Goal: Transaction & Acquisition: Subscribe to service/newsletter

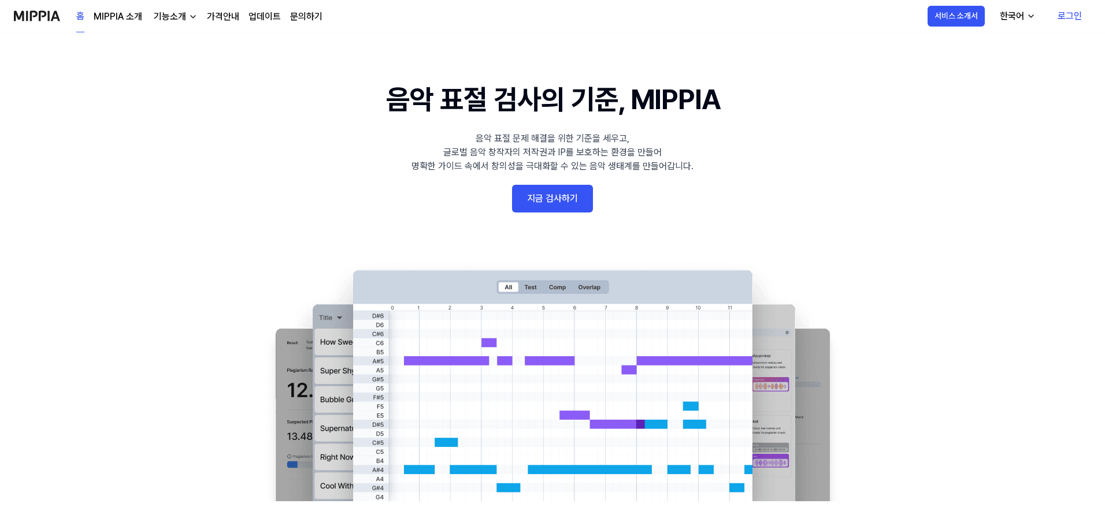
click at [548, 203] on link "지금 검사하기" at bounding box center [552, 199] width 81 height 28
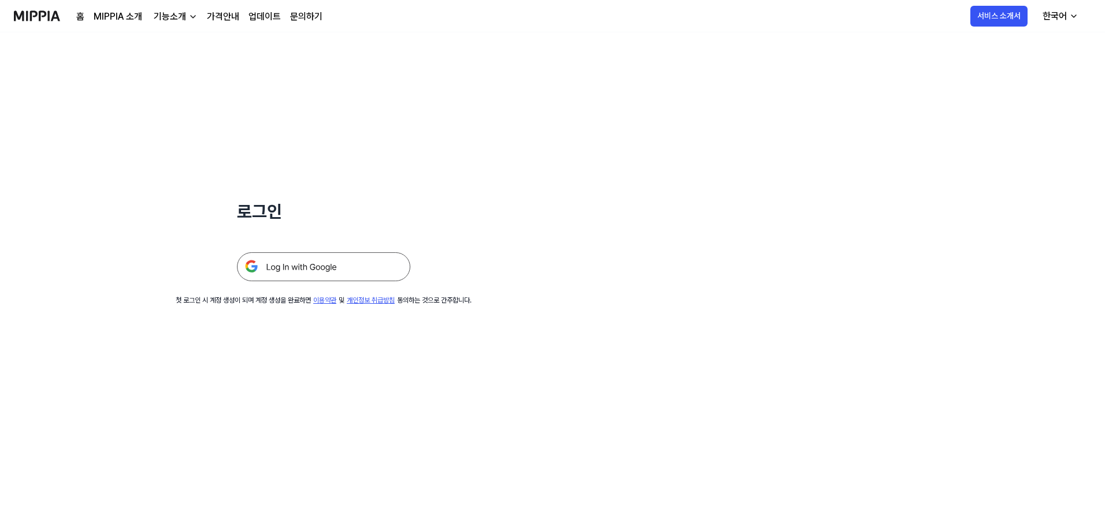
click at [351, 257] on img at bounding box center [323, 266] width 173 height 29
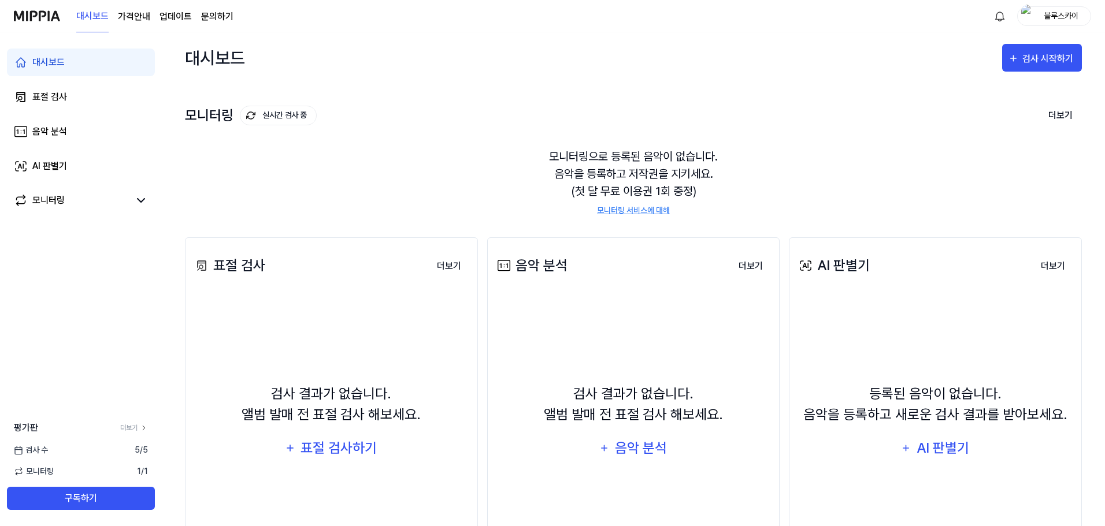
click at [124, 10] on page\) "가격안내" at bounding box center [134, 17] width 32 height 14
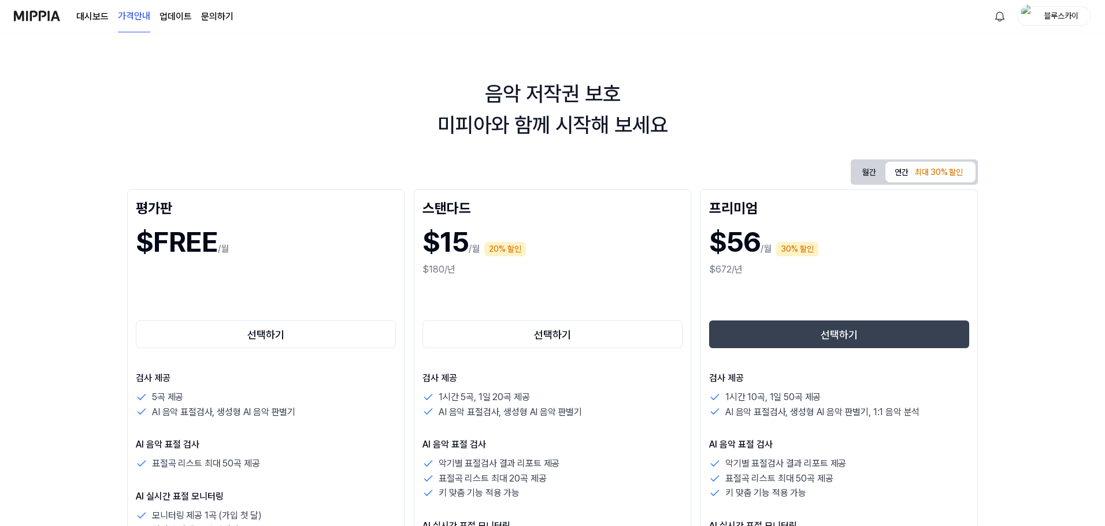
click at [102, 16] on link "대시보드" at bounding box center [92, 17] width 32 height 14
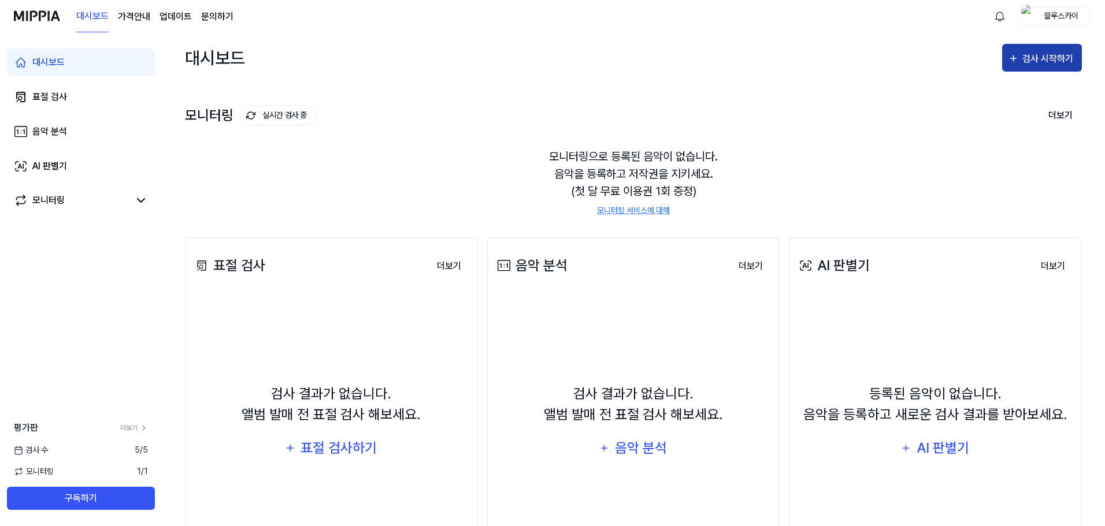
click at [1050, 60] on div "검사 시작하기" at bounding box center [1049, 58] width 54 height 15
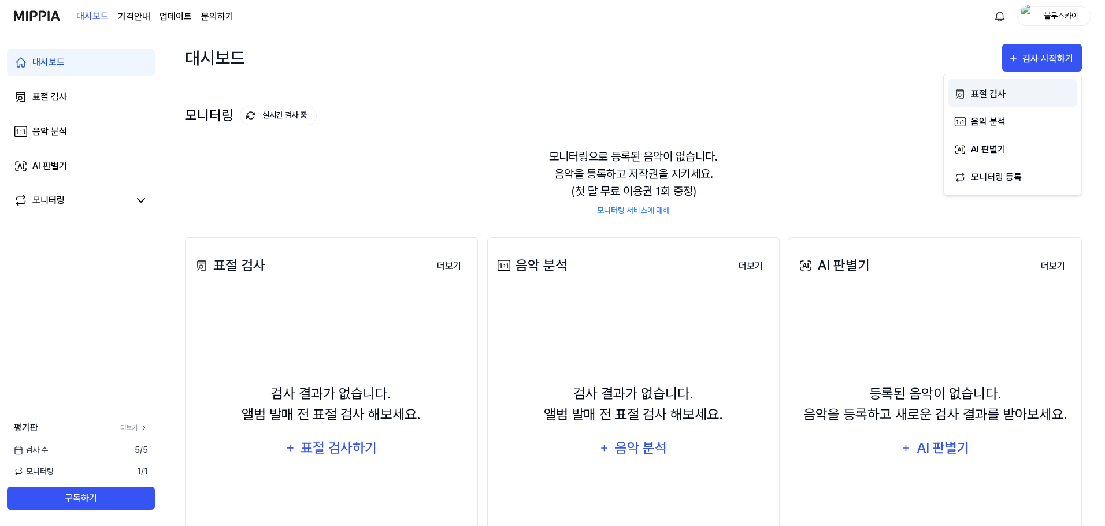
click at [1006, 92] on div "표절 검사" at bounding box center [1021, 94] width 101 height 15
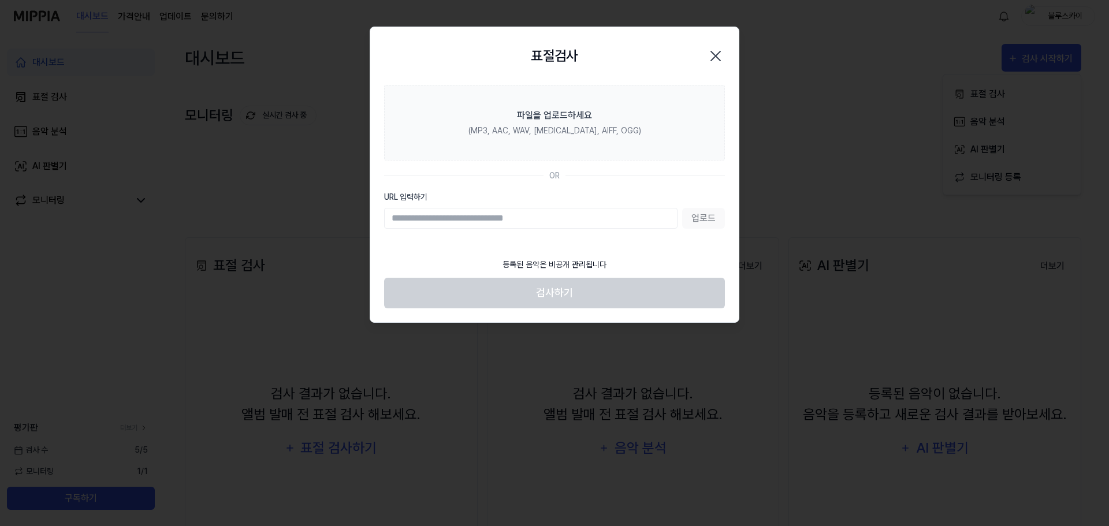
click at [512, 215] on input "URL 입력하기" at bounding box center [530, 218] width 293 height 21
click at [716, 54] on icon "button" at bounding box center [716, 56] width 18 height 18
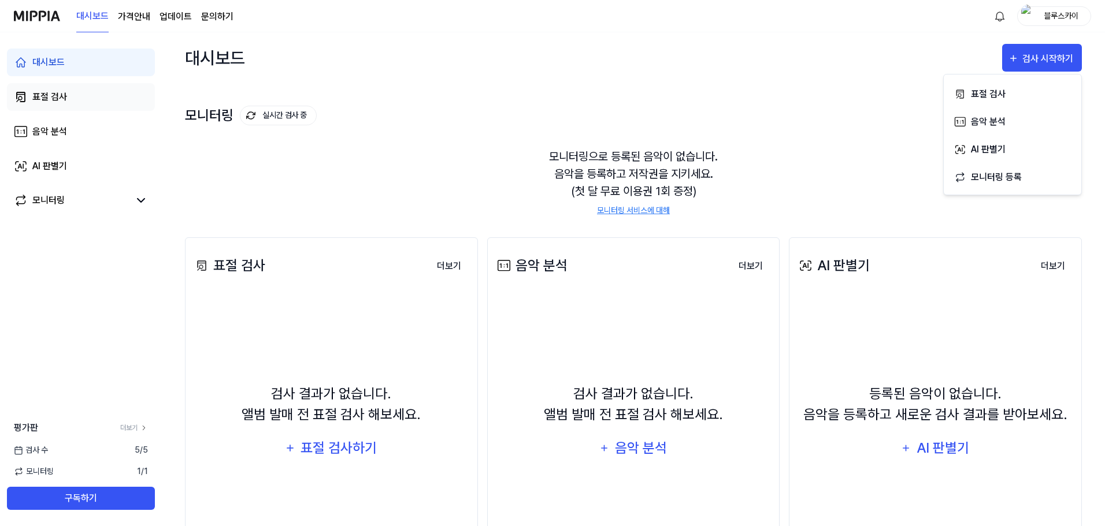
click at [86, 96] on link "표절 검사" at bounding box center [81, 97] width 148 height 28
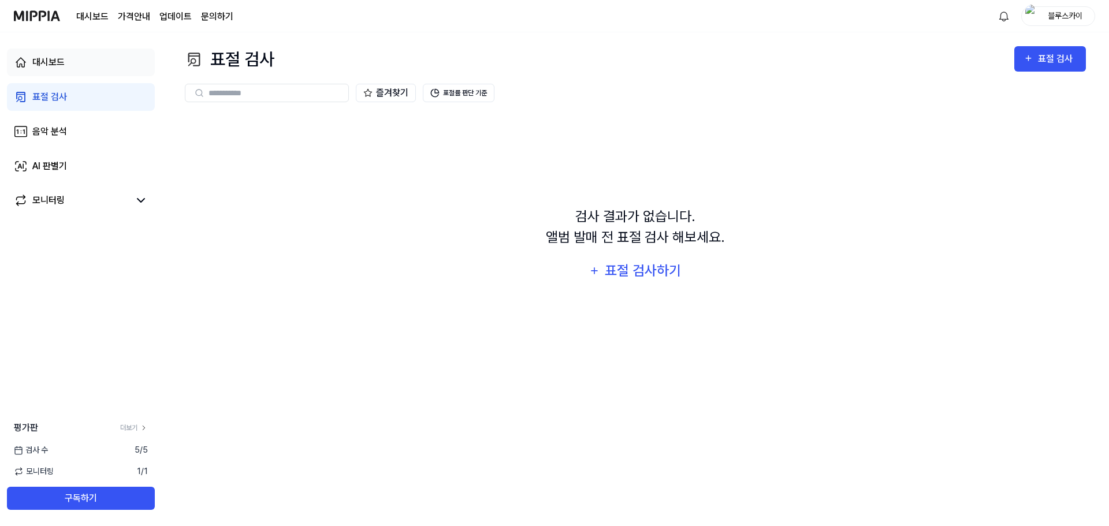
click at [73, 51] on link "대시보드" at bounding box center [81, 63] width 148 height 28
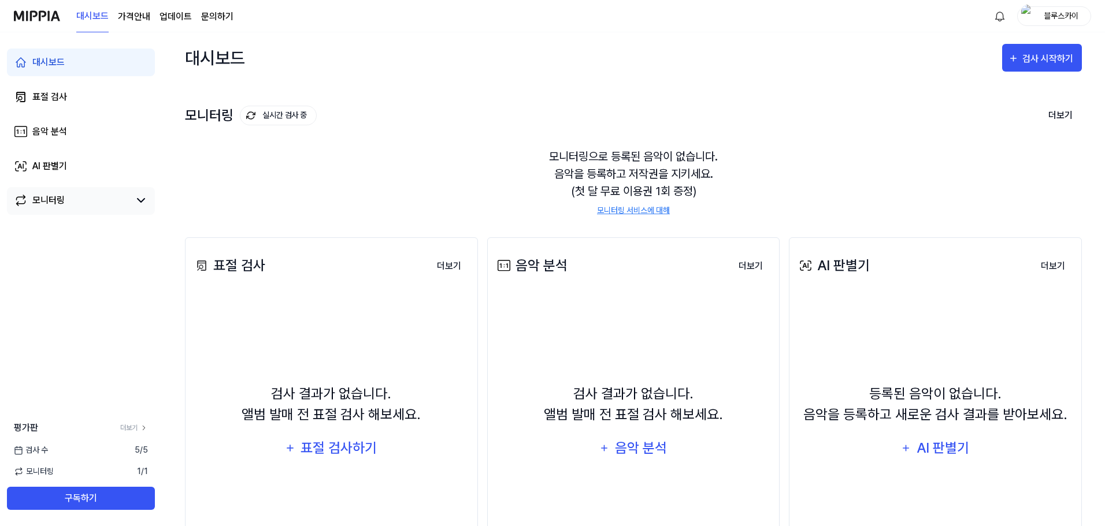
click at [86, 211] on div "모니터링" at bounding box center [81, 201] width 148 height 28
click at [134, 205] on icon at bounding box center [141, 201] width 14 height 14
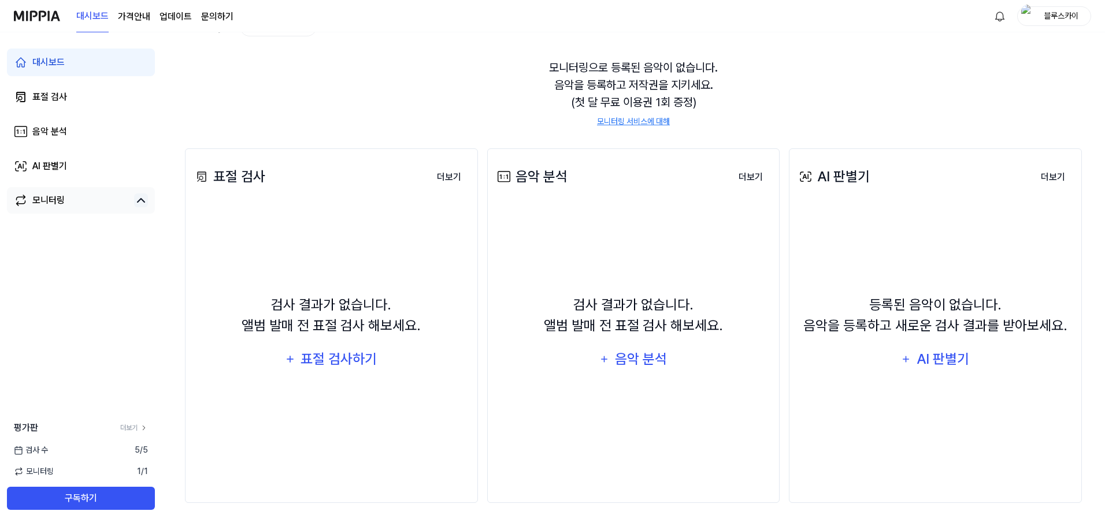
click at [67, 203] on link "모니터링" at bounding box center [72, 201] width 116 height 14
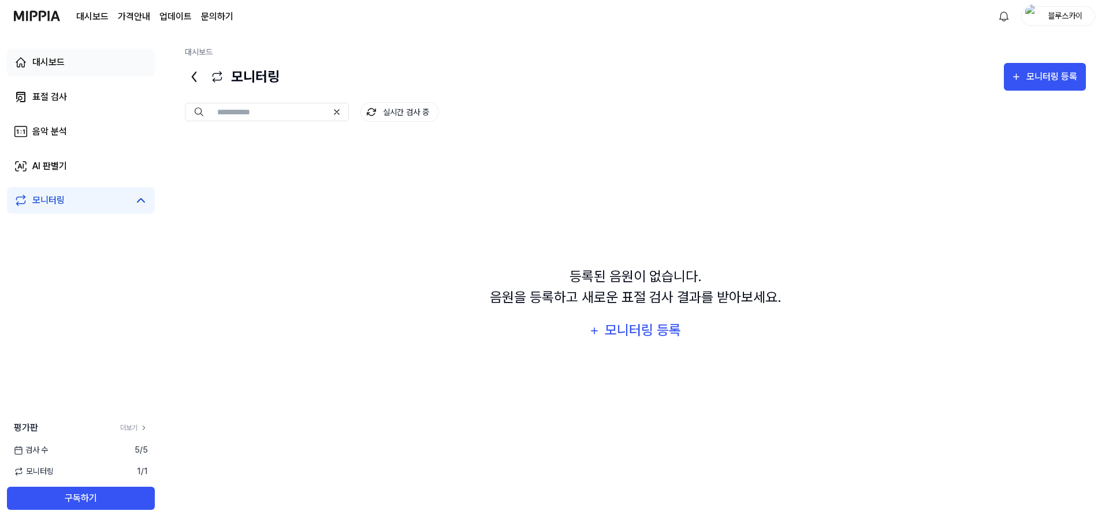
click at [106, 61] on link "대시보드" at bounding box center [81, 63] width 148 height 28
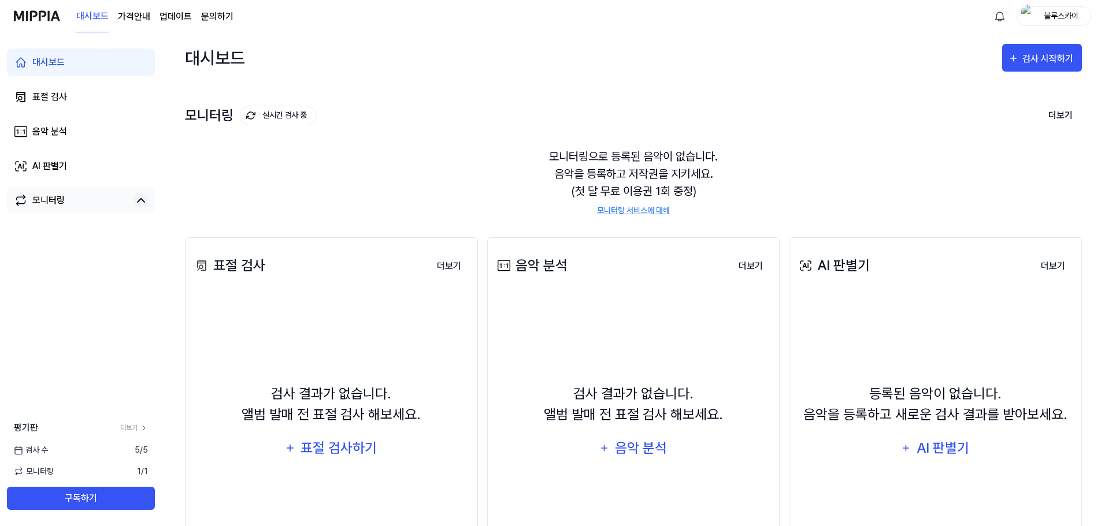
click at [73, 208] on div "모니터링" at bounding box center [81, 200] width 148 height 27
click at [73, 199] on link "모니터링" at bounding box center [72, 201] width 116 height 14
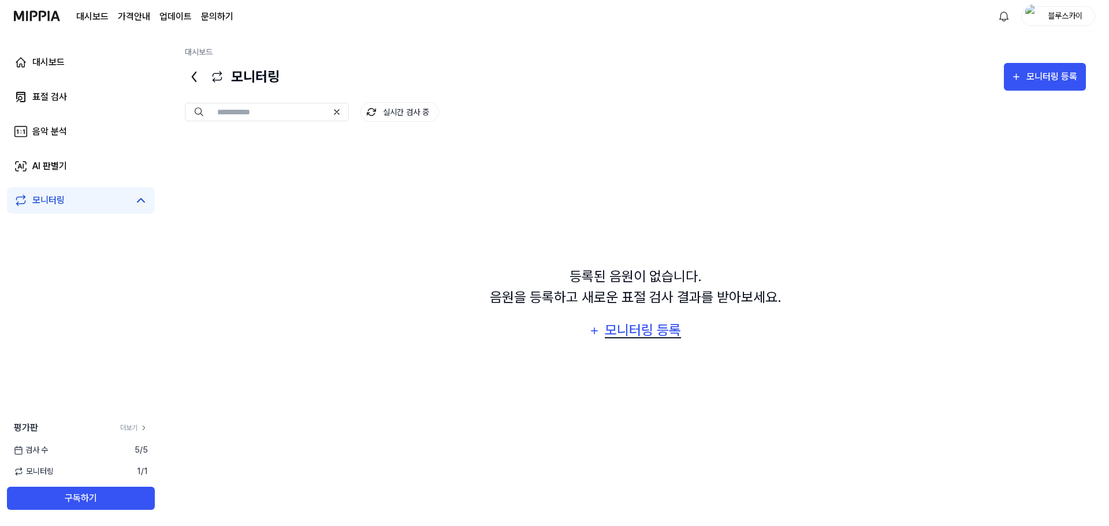
click at [666, 335] on div "모니터링 등록" at bounding box center [643, 330] width 79 height 22
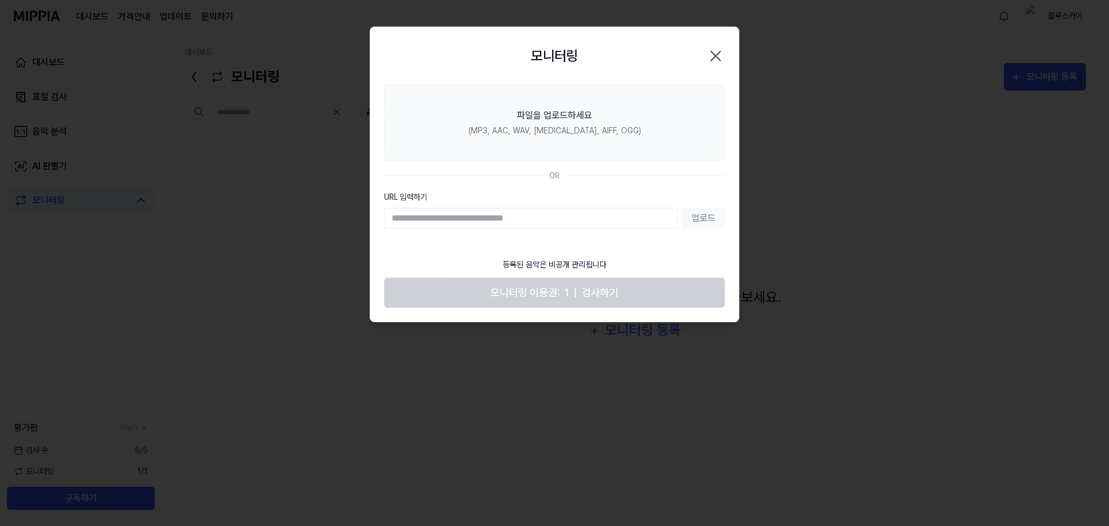
click at [715, 58] on icon "button" at bounding box center [716, 56] width 18 height 18
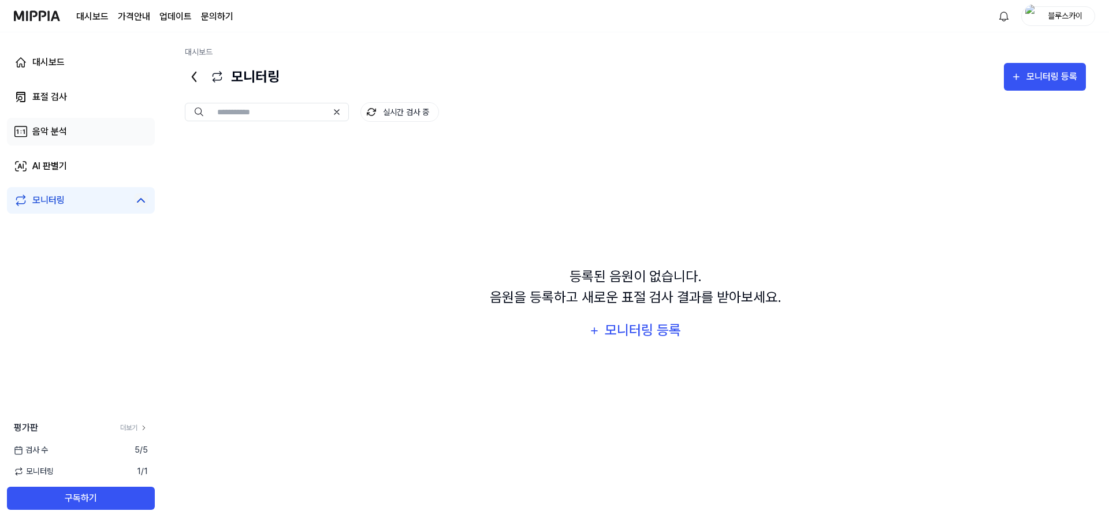
click at [80, 136] on link "음악 분석" at bounding box center [81, 132] width 148 height 28
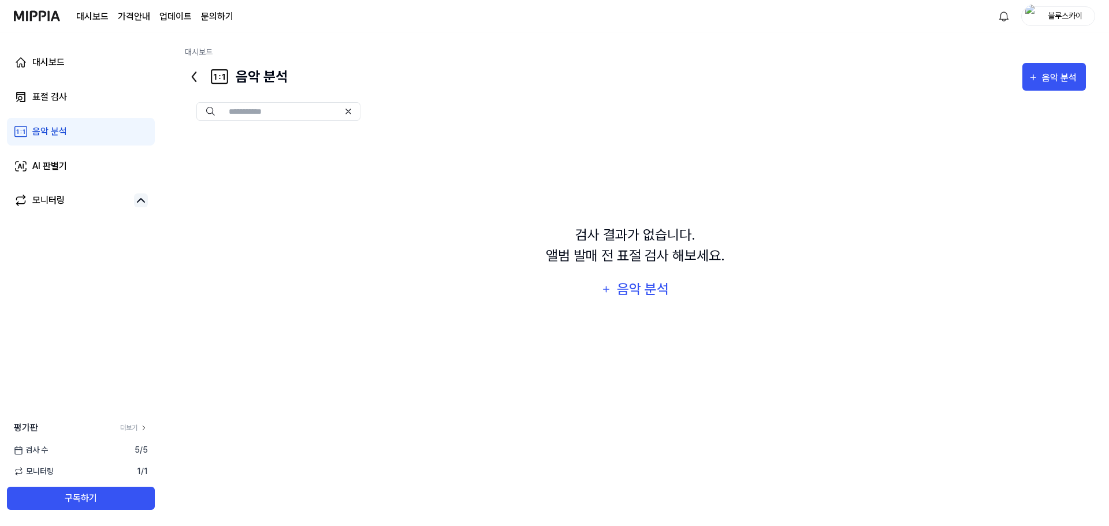
click at [434, 250] on div "검사 결과가 없습니다. 앨범 발매 전 표절 검사 해보세요. 음악 분석" at bounding box center [635, 263] width 901 height 263
click at [129, 20] on page\) "가격안내" at bounding box center [134, 17] width 32 height 14
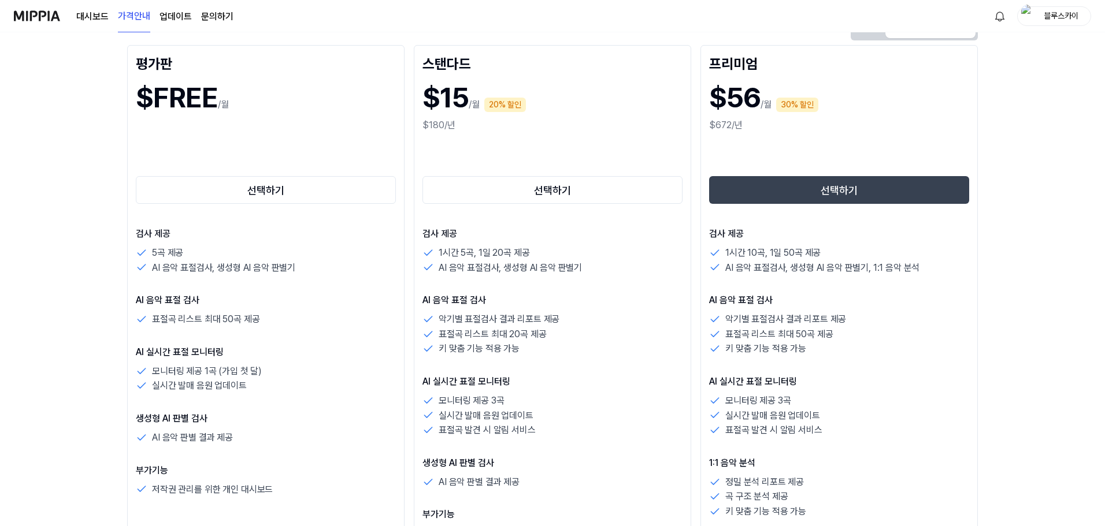
scroll to position [96, 0]
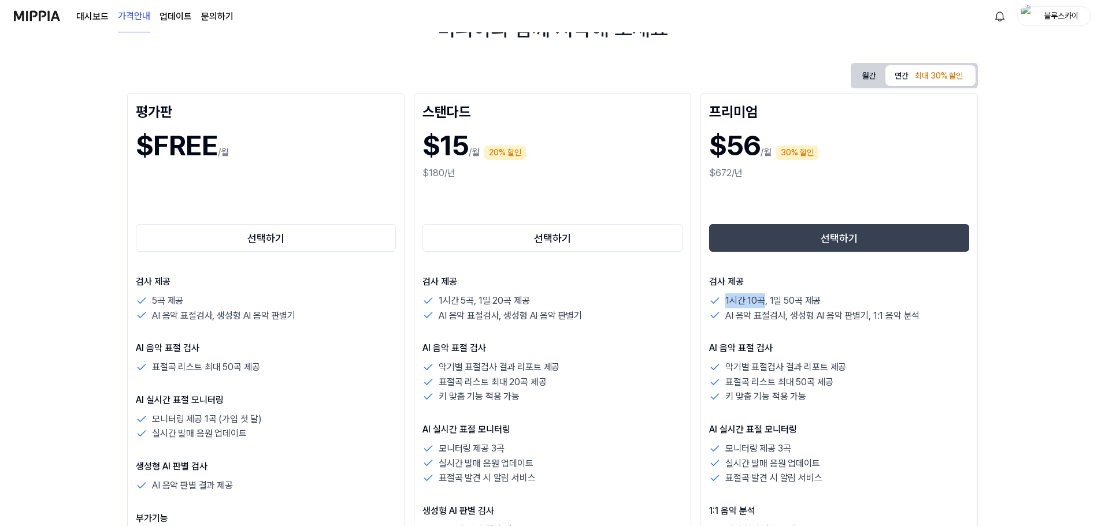
drag, startPoint x: 726, startPoint y: 302, endPoint x: 764, endPoint y: 303, distance: 38.1
click at [764, 303] on p "1시간 10곡, 1일 50곡 제공" at bounding box center [772, 300] width 95 height 15
drag, startPoint x: 776, startPoint y: 300, endPoint x: 828, endPoint y: 302, distance: 52.6
click at [828, 302] on div "1시간 10곡, 1일 50곡 제공" at bounding box center [839, 300] width 260 height 15
click at [832, 298] on div "1시간 10곡, 1일 50곡 제공" at bounding box center [839, 300] width 260 height 15
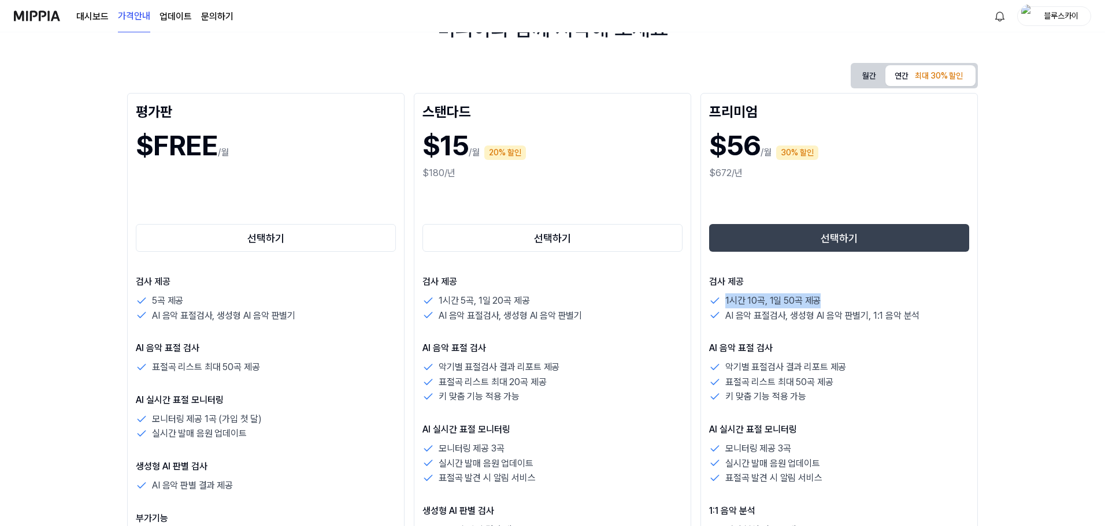
drag, startPoint x: 832, startPoint y: 298, endPoint x: 737, endPoint y: 295, distance: 95.9
click at [732, 293] on div "1시간 10곡, 1일 50곡 제공" at bounding box center [839, 300] width 260 height 15
click at [855, 299] on div "1시간 10곡, 1일 50곡 제공" at bounding box center [839, 300] width 260 height 15
drag, startPoint x: 915, startPoint y: 319, endPoint x: 723, endPoint y: 293, distance: 194.0
click at [723, 293] on div "1시간 10곡, 1일 50곡 제공 AI 음악 표절검사, 생성형 AI 음악 판별기, 1:1 음악 분석" at bounding box center [839, 307] width 260 height 29
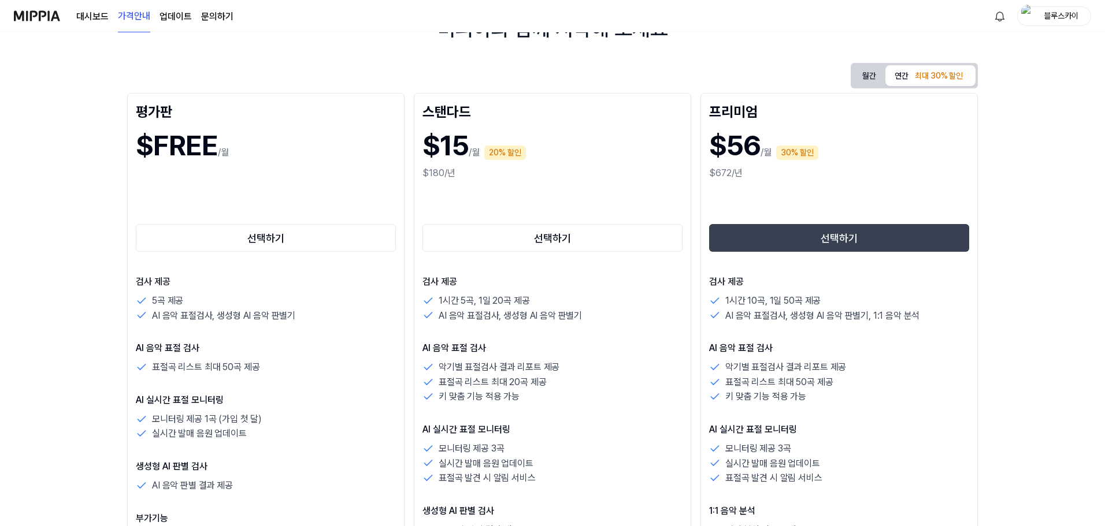
click at [829, 285] on p "검사 제공" at bounding box center [839, 282] width 260 height 14
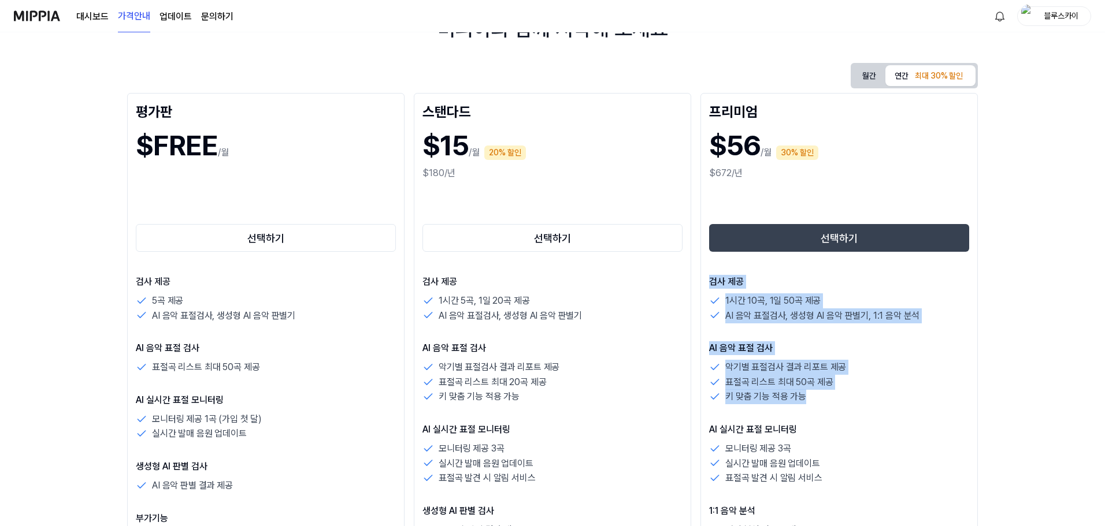
drag, startPoint x: 858, startPoint y: 403, endPoint x: 698, endPoint y: 274, distance: 205.4
click at [698, 274] on div "평가판 $FREE /월 선택하기 검사 제공 5곡 제공 AI 음악 표절검사, 생성형 AI 음악 판별기 AI 음악 표절 검사 표절곡 리스트 최대 …" at bounding box center [552, 401] width 850 height 617
click at [808, 293] on div "검사 제공 1시간 10곡, 1일 50곡 제공 AI 음악 표절검사, 생성형 AI 음악 판별기, 1:1 음악 분석" at bounding box center [839, 299] width 260 height 48
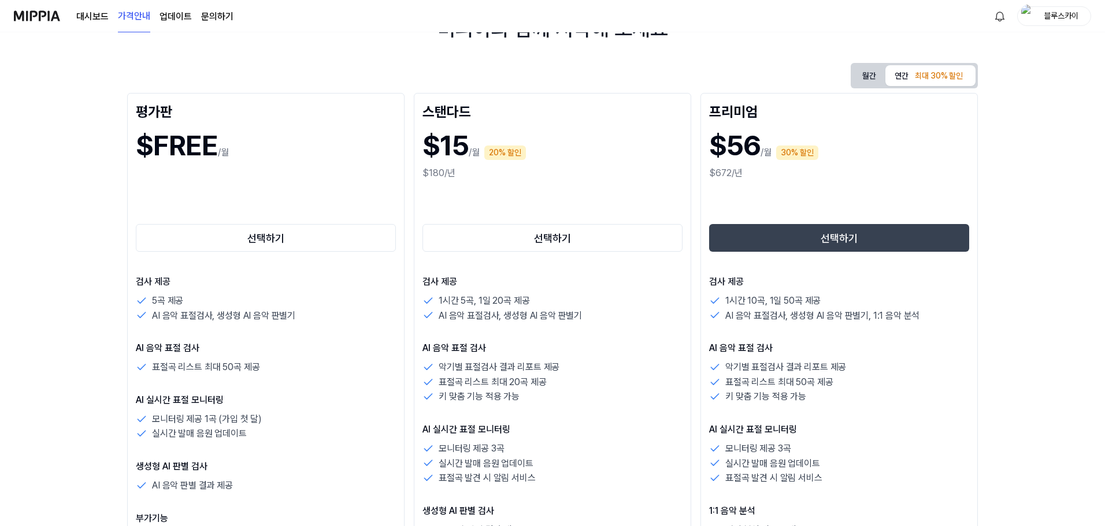
click at [902, 292] on div "검사 제공 1시간 10곡, 1일 50곡 제공 AI 음악 표절검사, 생성형 AI 음악 판별기, 1:1 음악 분석" at bounding box center [839, 299] width 260 height 48
click at [875, 77] on button "월간" at bounding box center [869, 75] width 32 height 21
click at [895, 77] on button "연간 최대 30% 할인" at bounding box center [930, 75] width 90 height 21
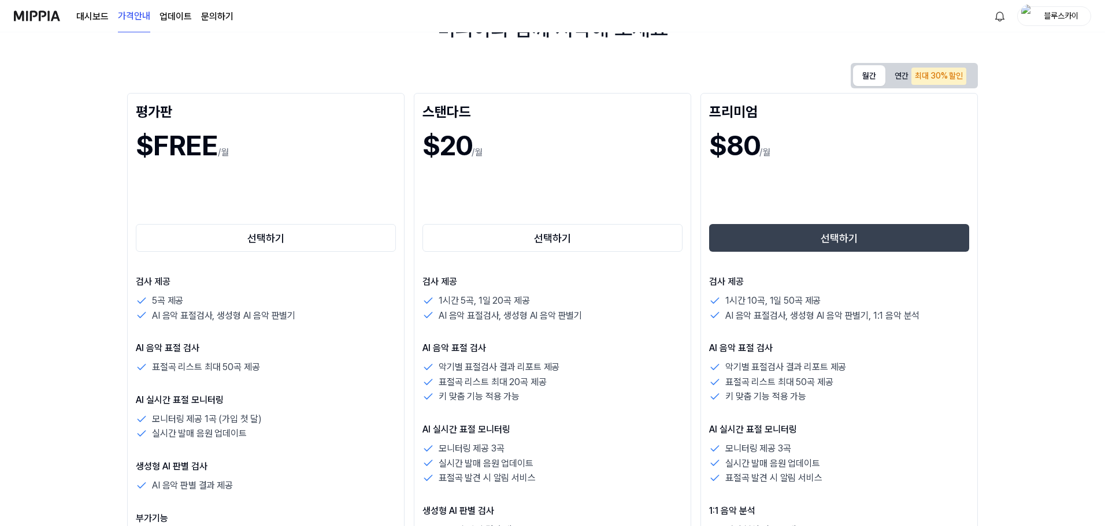
click at [866, 77] on button "월간" at bounding box center [869, 75] width 32 height 21
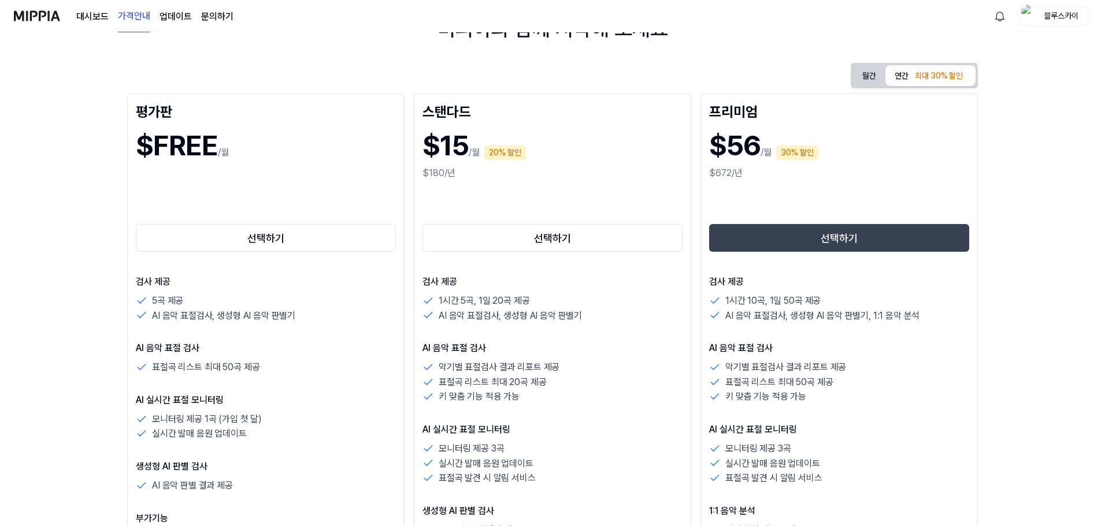
click at [901, 76] on button "연간 최대 30% 할인" at bounding box center [930, 75] width 90 height 21
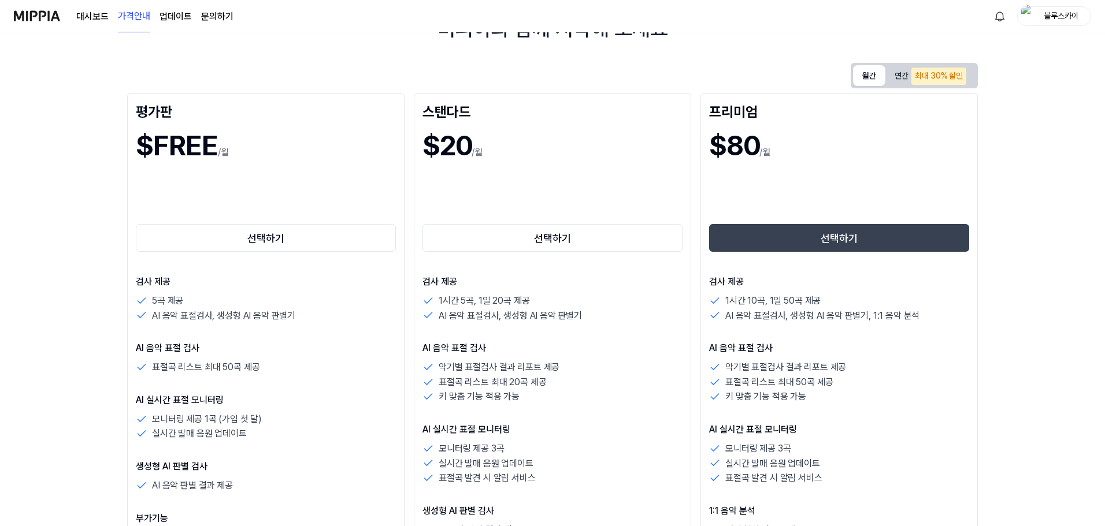
click at [871, 69] on button "월간" at bounding box center [869, 75] width 32 height 21
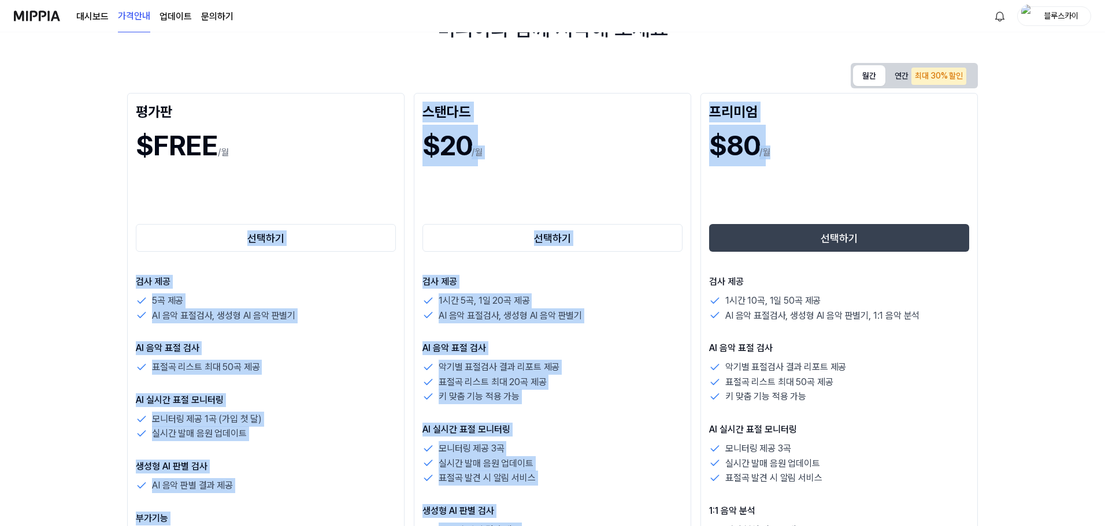
drag, startPoint x: 784, startPoint y: 179, endPoint x: 390, endPoint y: 102, distance: 401.4
click at [304, 133] on div "평가판 $FREE /월 선택하기 검사 제공 5곡 제공 AI 음악 표절검사, 생성형 AI 음악 판별기 AI 음악 표절 검사 표절곡 리스트 최대 …" at bounding box center [552, 401] width 850 height 617
click at [613, 79] on div "월간 연간 최대 30% 할인 평가판 $FREE /월 선택하기 검사 제공 5곡 제공 AI 음악 표절검사, 생성형 AI 음악 판별기 AI 음악 표…" at bounding box center [552, 386] width 850 height 647
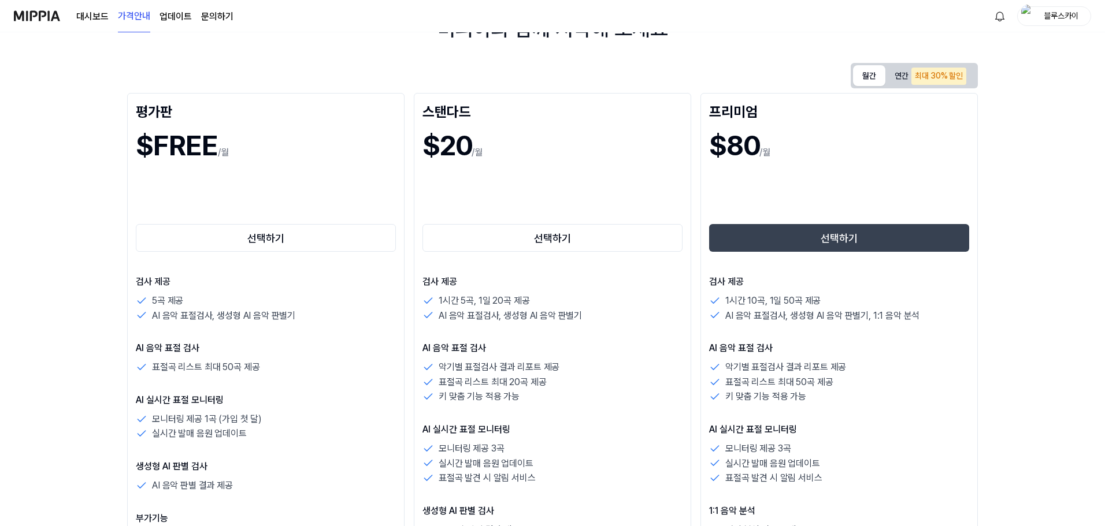
click at [753, 64] on div "월간 연간 최대 30% 할인 평가판 $FREE /월 선택하기 검사 제공 5곡 제공 AI 음악 표절검사, 생성형 AI 음악 판별기 AI 음악 표…" at bounding box center [552, 386] width 850 height 647
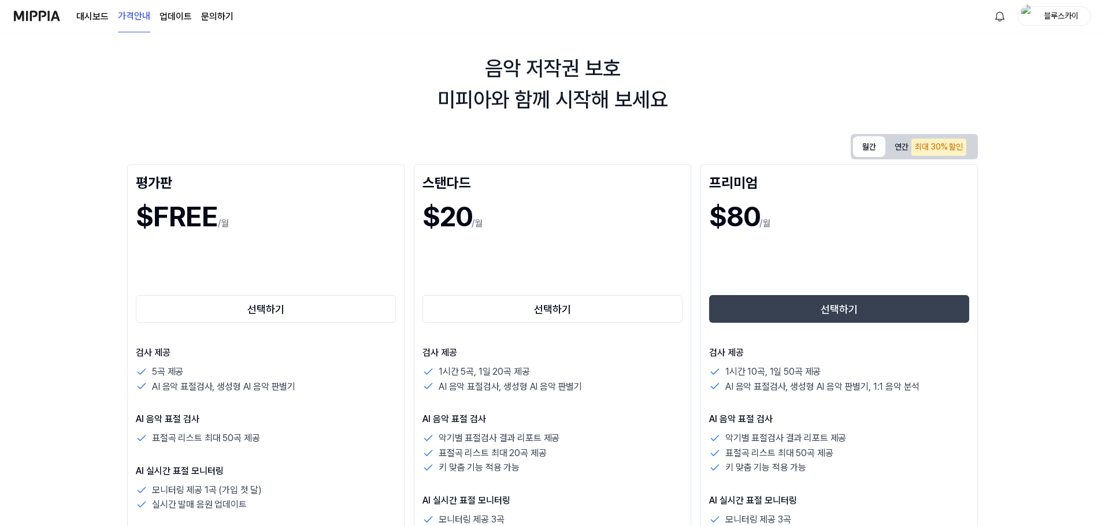
scroll to position [0, 0]
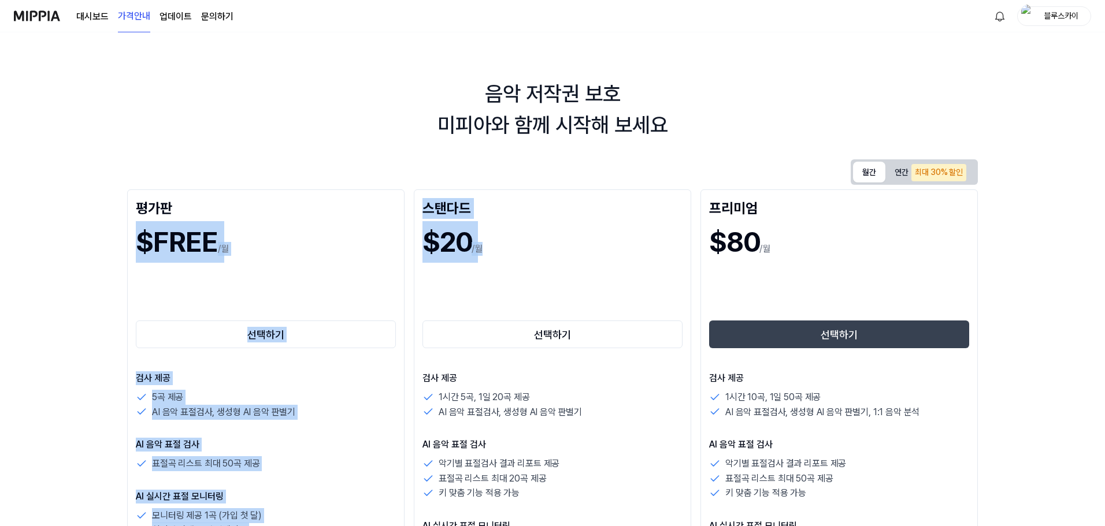
drag, startPoint x: 518, startPoint y: 263, endPoint x: 391, endPoint y: 196, distance: 143.2
click at [391, 196] on div "평가판 $FREE /월 선택하기 검사 제공 5곡 제공 AI 음악 표절검사, 생성형 AI 음악 판별기 AI 음악 표절 검사 표절곡 리스트 최대 …" at bounding box center [552, 497] width 850 height 617
click at [391, 196] on div "평가판 $FREE /월 선택하기 검사 제공 5곡 제공 AI 음악 표절검사, 생성형 AI 음악 판별기 AI 음악 표절 검사 표절곡 리스트 최대 …" at bounding box center [265, 497] width 277 height 617
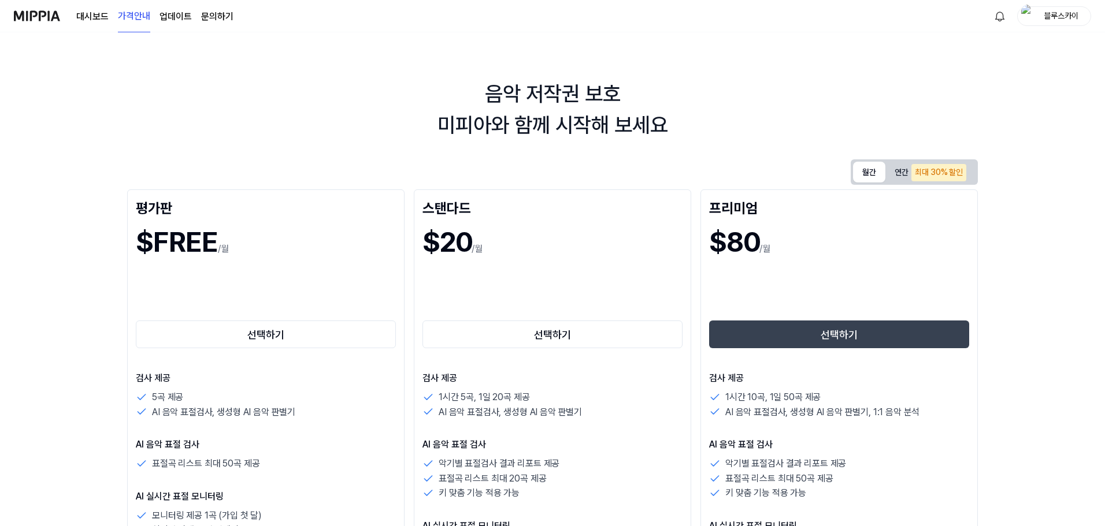
click at [461, 260] on h1 "$20" at bounding box center [446, 242] width 49 height 42
click at [467, 254] on h1 "$20" at bounding box center [446, 242] width 49 height 42
click at [456, 243] on h1 "$20" at bounding box center [446, 242] width 49 height 42
click at [534, 203] on div "스탠다드" at bounding box center [552, 207] width 260 height 18
drag, startPoint x: 483, startPoint y: 401, endPoint x: 545, endPoint y: 395, distance: 62.1
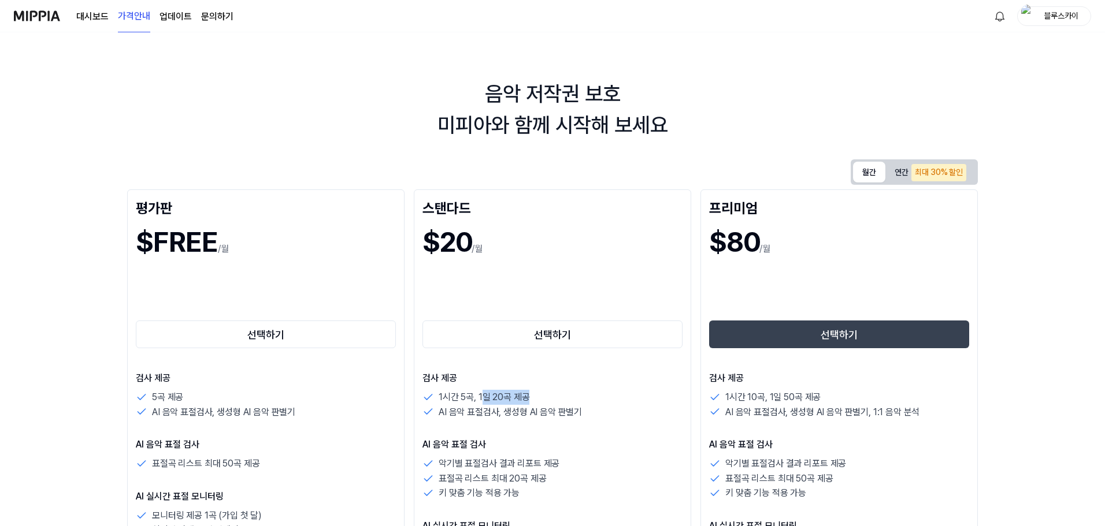
click at [545, 395] on div "1시간 5곡, 1일 20곡 제공" at bounding box center [552, 397] width 260 height 15
drag, startPoint x: 523, startPoint y: 406, endPoint x: 419, endPoint y: 384, distance: 106.3
click at [419, 384] on div "스탠다드 $20 /월 선택하기 검사 제공 1시간 5곡, 1일 20곡 제공 AI 음악 표절검사, 생성형 AI 음악 판별기 AI 음악 표절 검사 …" at bounding box center [552, 497] width 277 height 617
click at [557, 389] on div "검사 제공 1시간 5곡, 1일 20곡 제공 AI 음악 표절검사, 생성형 AI 음악 판별기" at bounding box center [552, 395] width 260 height 48
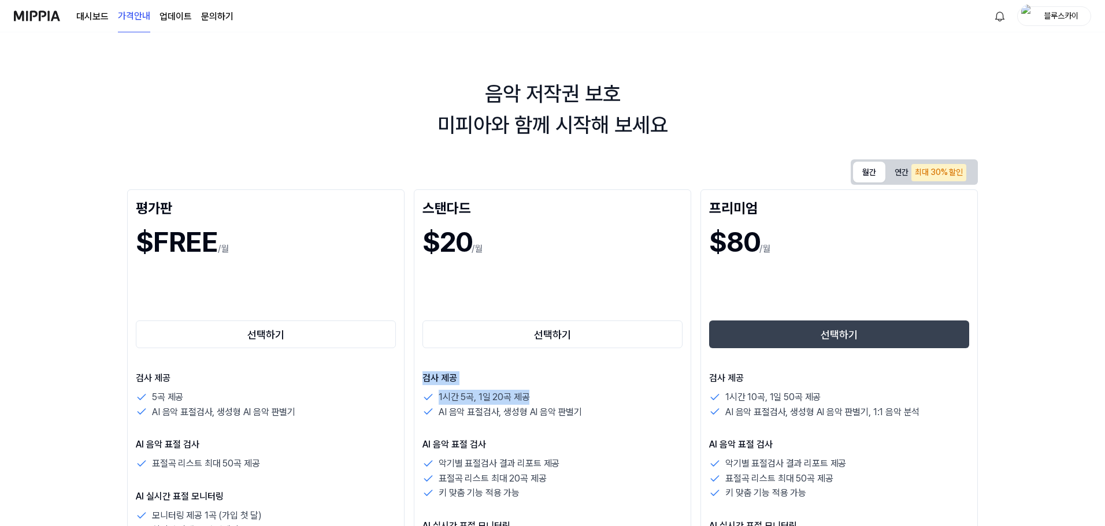
drag, startPoint x: 554, startPoint y: 400, endPoint x: 422, endPoint y: 374, distance: 134.4
click at [418, 374] on div "스탠다드 $20 /월 선택하기 검사 제공 1시간 5곡, 1일 20곡 제공 AI 음악 표절검사, 생성형 AI 음악 판별기 AI 음악 표절 검사 …" at bounding box center [552, 497] width 277 height 617
click at [586, 383] on p "검사 제공" at bounding box center [552, 378] width 260 height 14
drag, startPoint x: 570, startPoint y: 422, endPoint x: 533, endPoint y: 384, distance: 53.1
click at [423, 365] on div "스탠다드 $20 /월 선택하기 검사 제공 1시간 5곡, 1일 20곡 제공 AI 음악 표절검사, 생성형 AI 음악 판별기 AI 음악 표절 검사 …" at bounding box center [552, 497] width 277 height 617
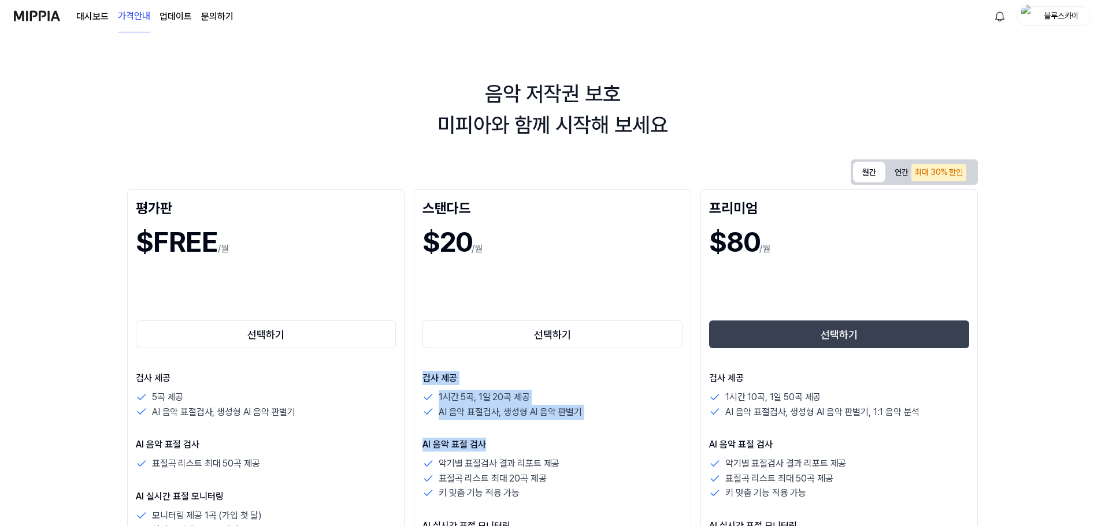
click at [536, 384] on p "검사 제공" at bounding box center [552, 378] width 260 height 14
drag, startPoint x: 597, startPoint y: 417, endPoint x: 424, endPoint y: 365, distance: 180.8
click at [424, 365] on div "스탠다드 $20 /월 선택하기 검사 제공 1시간 5곡, 1일 20곡 제공 AI 음악 표절검사, 생성형 AI 음악 판별기 AI 음악 표절 검사 …" at bounding box center [552, 497] width 277 height 617
drag, startPoint x: 523, startPoint y: 380, endPoint x: 544, endPoint y: 392, distance: 24.1
click at [523, 381] on p "검사 제공" at bounding box center [552, 378] width 260 height 14
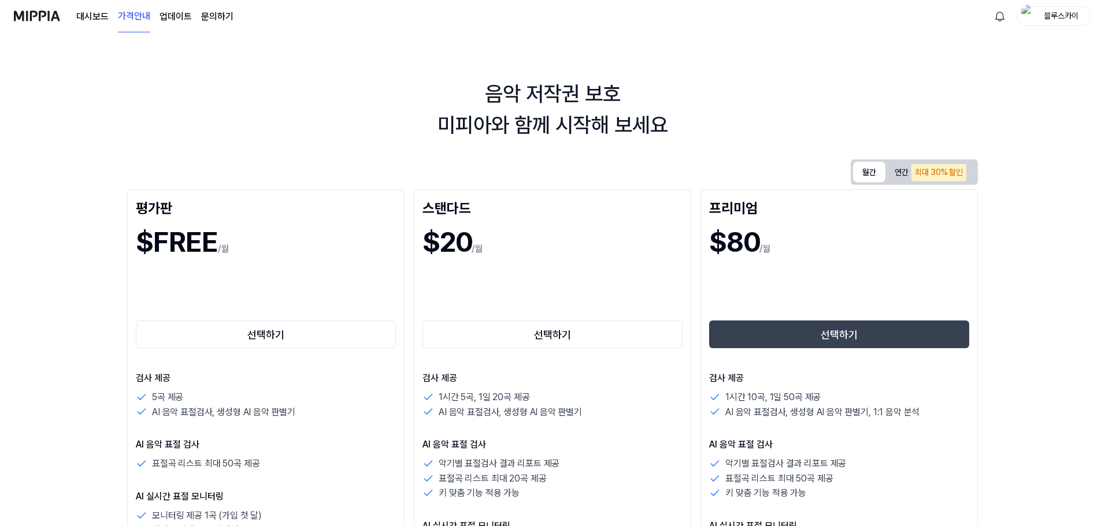
drag, startPoint x: 553, startPoint y: 445, endPoint x: 557, endPoint y: 438, distance: 8.0
click at [555, 440] on p "AI 음악 표절 검사" at bounding box center [552, 445] width 260 height 14
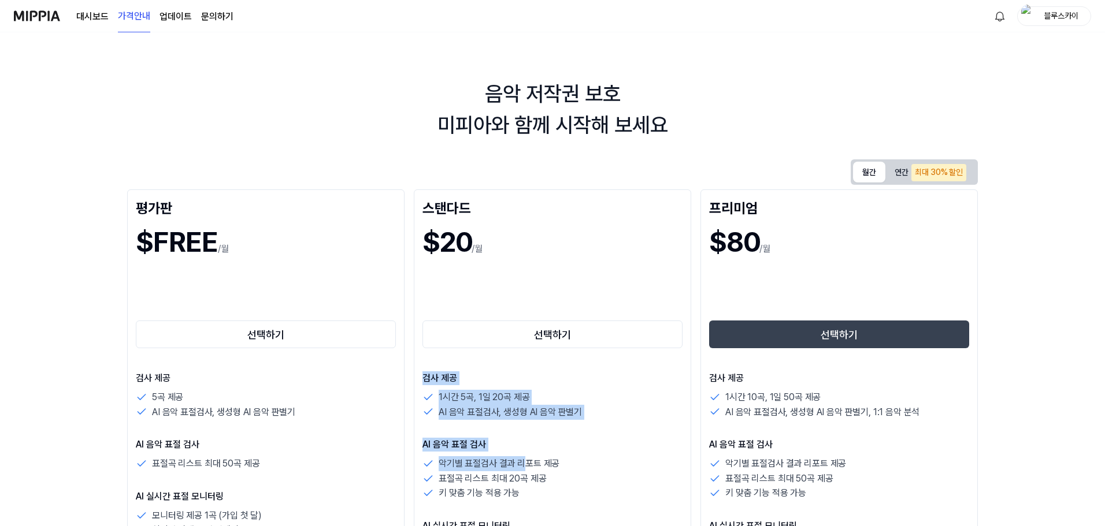
drag, startPoint x: 520, startPoint y: 453, endPoint x: 467, endPoint y: 378, distance: 91.7
click at [418, 378] on div "스탠다드 $20 /월 선택하기 검사 제공 1시간 5곡, 1일 20곡 제공 AI 음악 표절검사, 생성형 AI 음악 판별기 AI 음악 표절 검사 …" at bounding box center [552, 497] width 277 height 617
click at [495, 380] on p "검사 제공" at bounding box center [552, 378] width 260 height 14
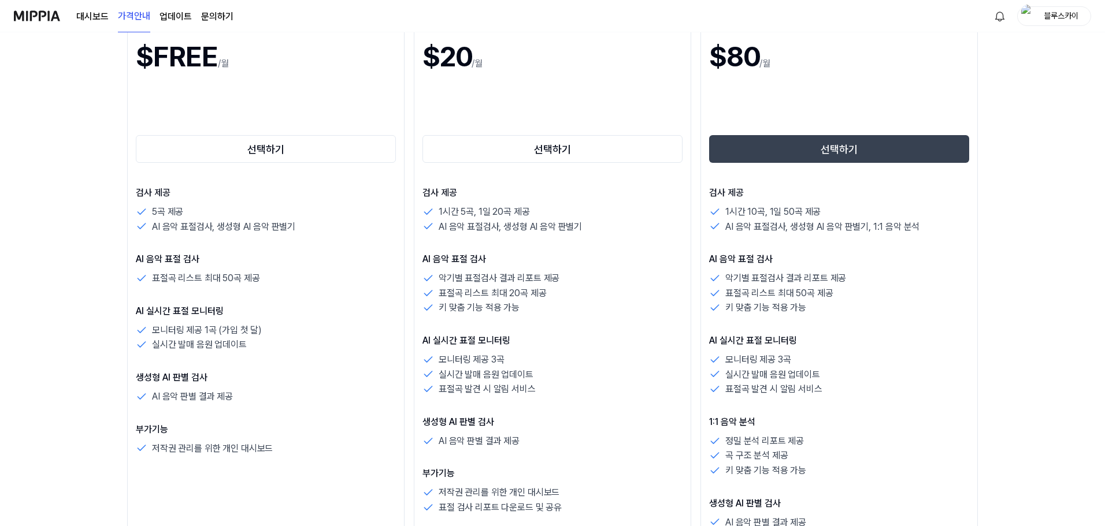
scroll to position [192, 0]
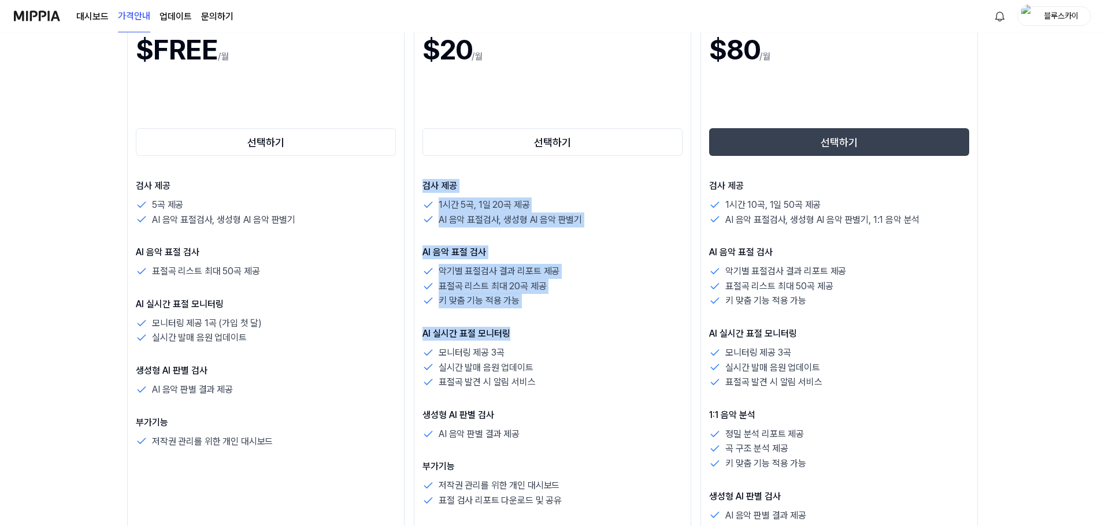
drag, startPoint x: 506, startPoint y: 306, endPoint x: 419, endPoint y: 173, distance: 158.6
click at [419, 173] on div "스탠다드 $20 /월 선택하기 검사 제공 1시간 5곡, 1일 20곡 제공 AI 음악 표절검사, 생성형 AI 음악 판별기 AI 음악 표절 검사 …" at bounding box center [552, 305] width 277 height 617
click at [465, 172] on div "스탠다드 $20 /월 선택하기 검사 제공 1시간 5곡, 1일 20곡 제공 AI 음악 표절검사, 생성형 AI 음악 판별기 AI 음악 표절 검사 …" at bounding box center [552, 305] width 277 height 617
drag, startPoint x: 425, startPoint y: 183, endPoint x: 570, endPoint y: 423, distance: 280.7
click at [570, 423] on div "검사 제공 1시간 5곡, 1일 20곡 제공 AI 음악 표절검사, 생성형 AI 음악 판별기 AI 음악 표절 검사 악기별 표절검사 결과 리포트 제…" at bounding box center [552, 343] width 260 height 329
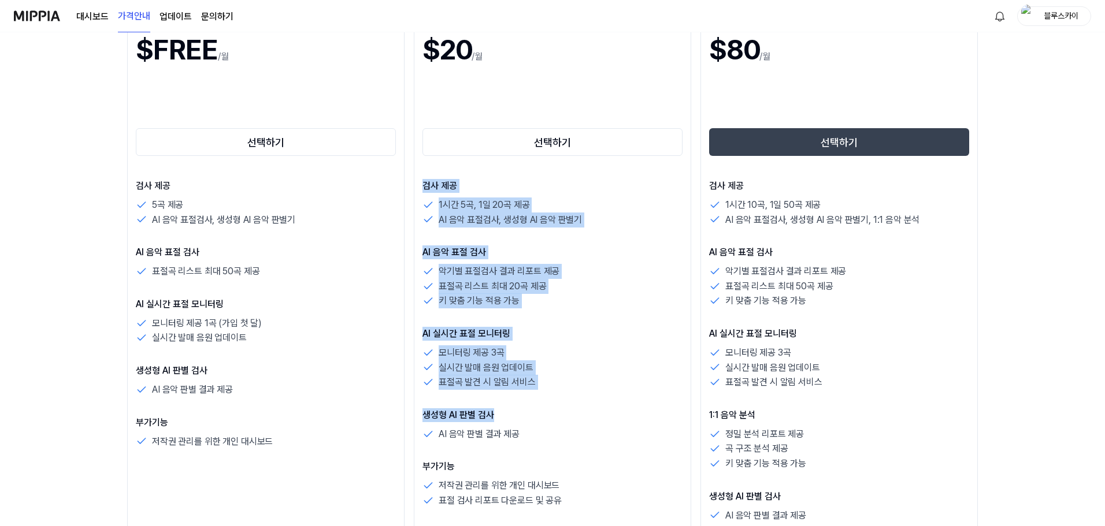
click at [568, 423] on div "생성형 AI 판별 검사 AI 음악 판별 결과 제공" at bounding box center [552, 425] width 260 height 34
drag, startPoint x: 522, startPoint y: 426, endPoint x: 424, endPoint y: 174, distance: 270.1
click at [424, 174] on div "스탠다드 $20 /월 선택하기 검사 제공 1시간 5곡, 1일 20곡 제공 AI 음악 표절검사, 생성형 AI 음악 판별기 AI 음악 표절 검사 …" at bounding box center [552, 305] width 277 height 617
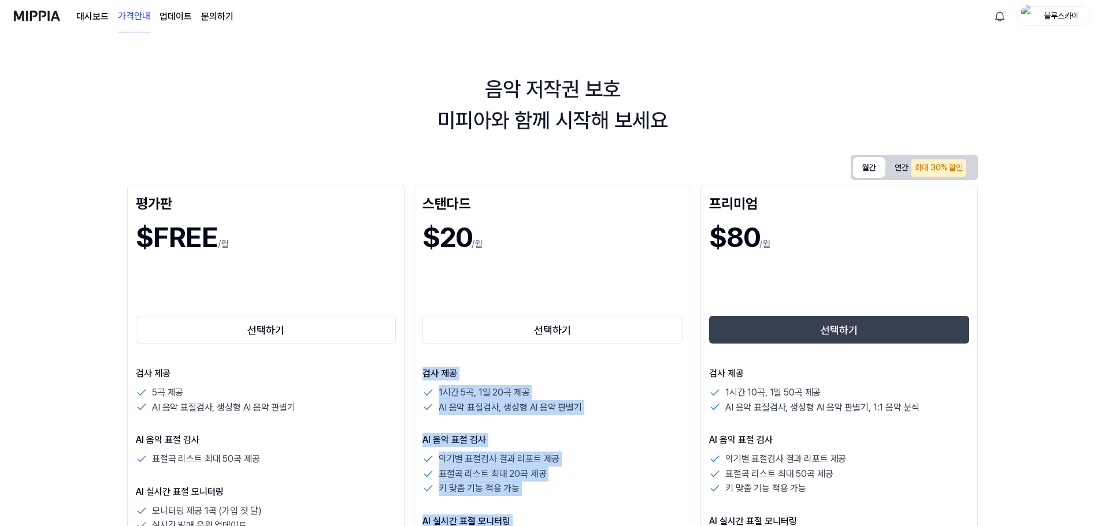
scroll to position [0, 0]
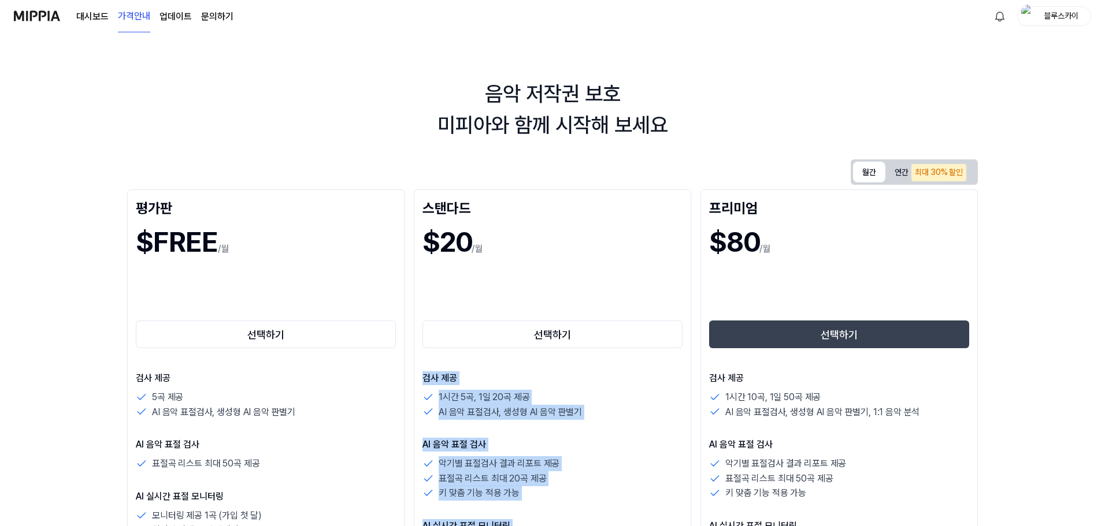
click at [168, 12] on link "업데이트" at bounding box center [175, 17] width 32 height 14
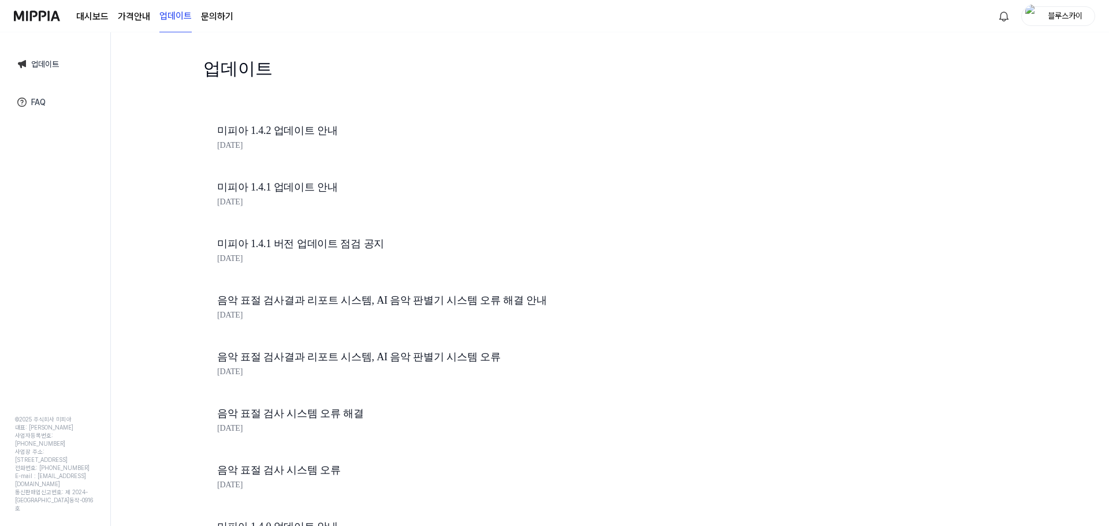
click at [136, 17] on page\) "가격안내" at bounding box center [134, 17] width 32 height 14
